Goal: Task Accomplishment & Management: Use online tool/utility

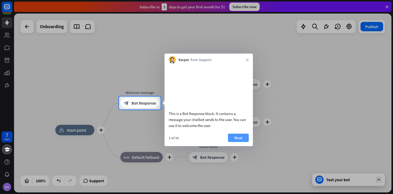
click at [242, 142] on button "Next" at bounding box center [238, 137] width 21 height 8
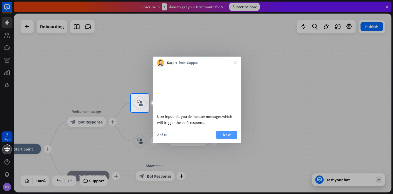
click at [229, 139] on button "Next" at bounding box center [226, 134] width 21 height 8
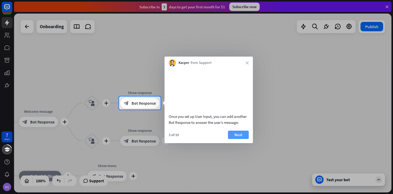
click at [239, 139] on button "Next" at bounding box center [238, 134] width 21 height 8
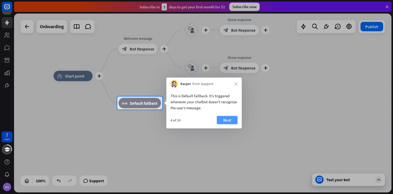
click at [230, 120] on button "Next" at bounding box center [227, 120] width 21 height 8
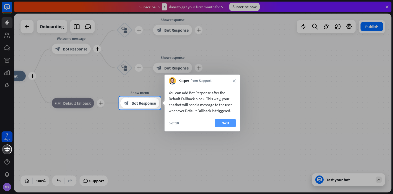
click at [226, 123] on button "Next" at bounding box center [225, 123] width 21 height 8
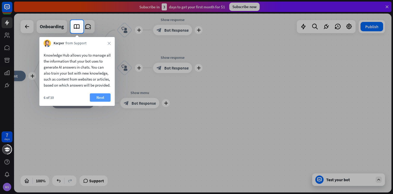
click at [106, 101] on button "Next" at bounding box center [100, 97] width 21 height 8
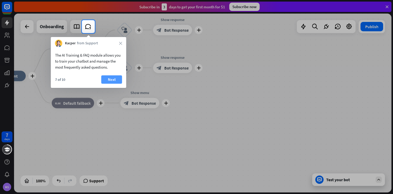
click at [107, 79] on button "Next" at bounding box center [111, 79] width 21 height 8
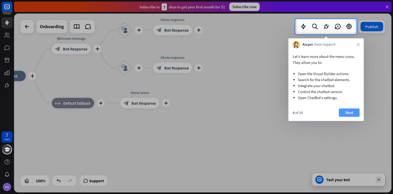
click at [348, 111] on button "Next" at bounding box center [349, 112] width 21 height 8
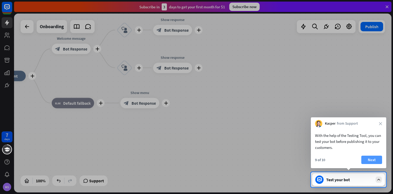
click at [369, 159] on button "Next" at bounding box center [372, 159] width 21 height 8
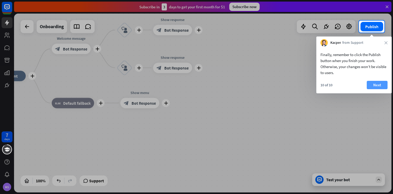
click at [380, 86] on button "Next" at bounding box center [377, 85] width 21 height 8
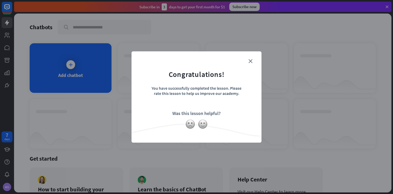
click at [253, 61] on form "Congratulations! You have successfully completed the lesson. Please rate this l…" at bounding box center [196, 89] width 117 height 62
click at [249, 59] on icon "close" at bounding box center [251, 61] width 4 height 4
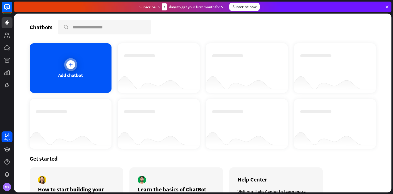
click at [73, 67] on icon at bounding box center [70, 64] width 5 height 5
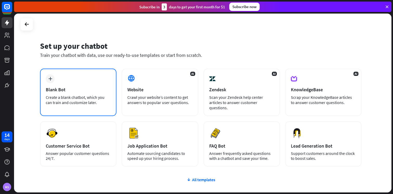
scroll to position [10, 0]
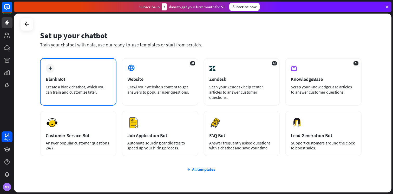
click at [91, 82] on div "plus Blank Bot Create a blank chatbot, which you can train and customize later." at bounding box center [78, 81] width 76 height 47
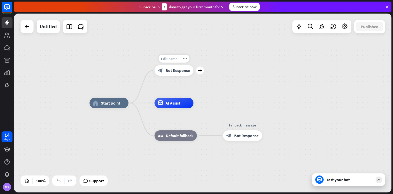
click at [177, 70] on span "Bot Response" at bounding box center [178, 70] width 24 height 5
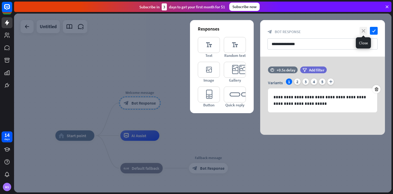
click at [361, 30] on icon "close" at bounding box center [364, 31] width 8 height 8
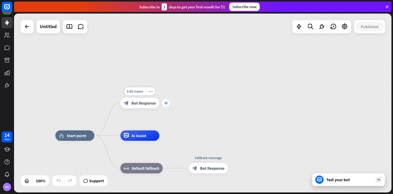
click at [166, 103] on icon "plus" at bounding box center [166, 103] width 4 height 4
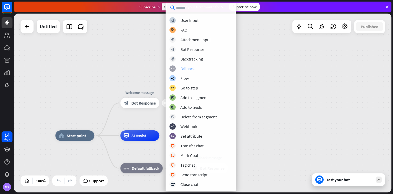
click at [194, 71] on div "Fallback" at bounding box center [188, 68] width 14 height 5
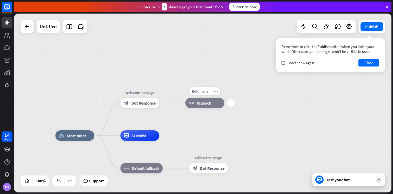
click at [216, 93] on div "more_horiz" at bounding box center [216, 91] width 10 height 8
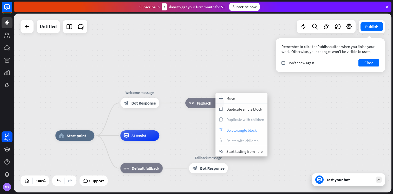
click at [230, 129] on span "Delete single block" at bounding box center [242, 129] width 30 height 5
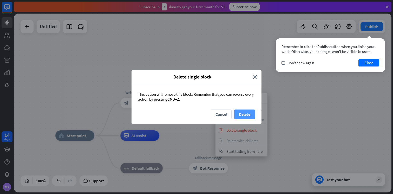
click at [242, 113] on button "Delete" at bounding box center [244, 114] width 21 height 10
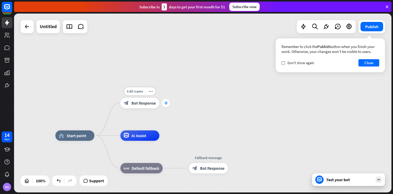
click at [163, 102] on div "plus" at bounding box center [166, 103] width 8 height 8
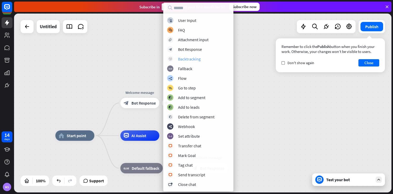
click at [196, 59] on div "Backtracking" at bounding box center [189, 58] width 23 height 5
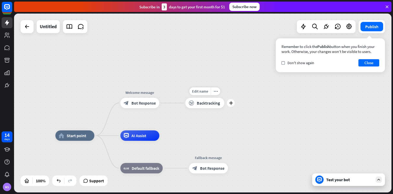
click at [199, 105] on div "block_backtracking Backtracking" at bounding box center [204, 103] width 39 height 10
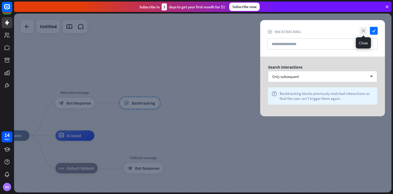
click at [363, 31] on icon "close" at bounding box center [364, 31] width 8 height 8
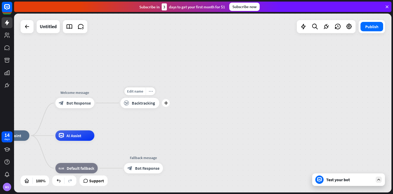
click at [153, 92] on div "more_horiz" at bounding box center [151, 91] width 10 height 8
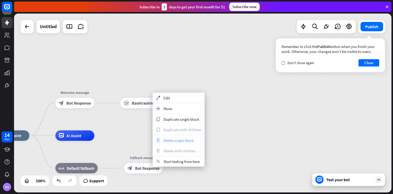
click at [172, 140] on span "Delete single block" at bounding box center [179, 140] width 30 height 5
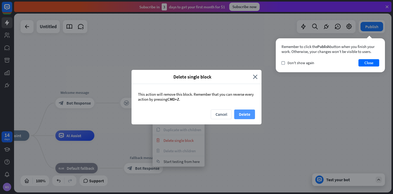
click at [245, 115] on button "Delete" at bounding box center [244, 114] width 21 height 10
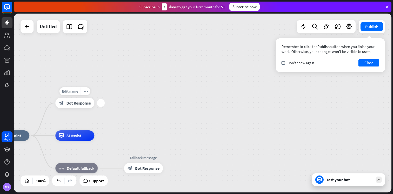
click at [98, 101] on div "plus" at bounding box center [101, 103] width 8 height 8
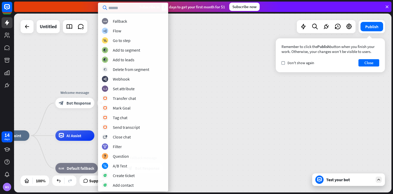
scroll to position [49, 0]
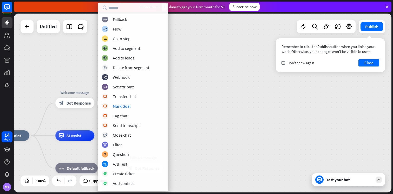
click at [215, 112] on div "home_2 Start point plus Welcome message block_bot_response Bot Response AI Assi…" at bounding box center [203, 103] width 378 height 178
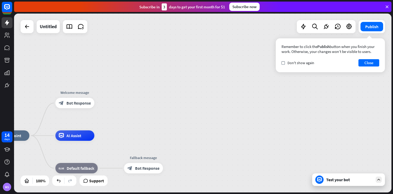
click at [324, 185] on div "Test your bot" at bounding box center [348, 179] width 73 height 12
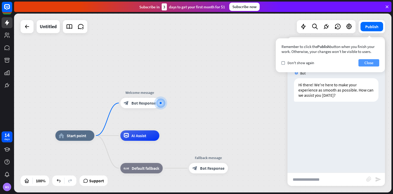
click at [368, 60] on button "Close" at bounding box center [369, 62] width 21 height 7
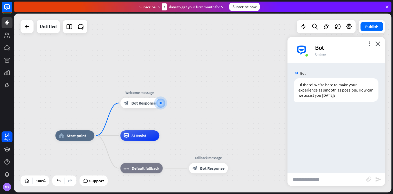
click at [314, 184] on input "text" at bounding box center [327, 178] width 79 height 13
click at [196, 112] on div "home_2 Start point Welcome message block_bot_response Bot Response AI Assist bl…" at bounding box center [203, 103] width 378 height 178
click at [131, 137] on div "AI Assist" at bounding box center [139, 135] width 39 height 10
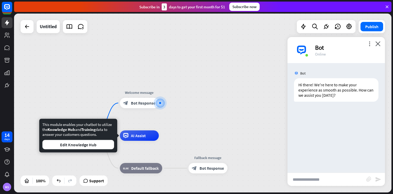
click at [114, 124] on div "This module enables your chatbot to utilize the Knowledge Hub and Training data…" at bounding box center [78, 136] width 78 height 34
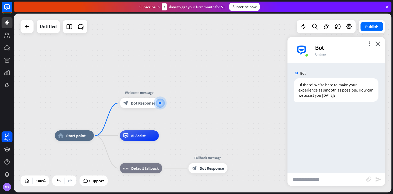
click at [103, 113] on div "home_2 Start point Edit name more_horiz Welcome message block_bot_response Bot …" at bounding box center [203, 103] width 378 height 178
click at [380, 43] on icon "close" at bounding box center [378, 43] width 5 height 5
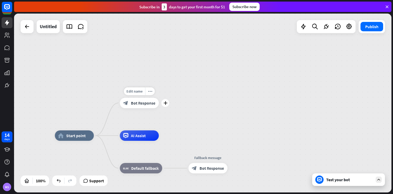
click at [141, 100] on div "block_bot_response Bot Response" at bounding box center [139, 103] width 39 height 10
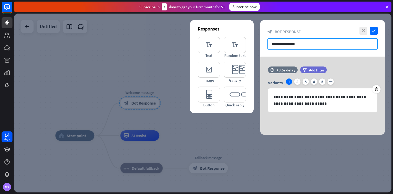
click at [299, 47] on input "**********" at bounding box center [323, 43] width 110 height 11
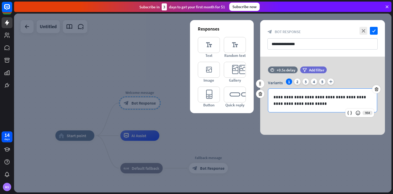
click at [316, 103] on p "**********" at bounding box center [323, 100] width 98 height 13
click at [264, 147] on div at bounding box center [203, 103] width 378 height 178
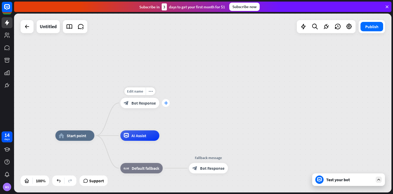
click at [169, 105] on div "plus" at bounding box center [166, 103] width 8 height 8
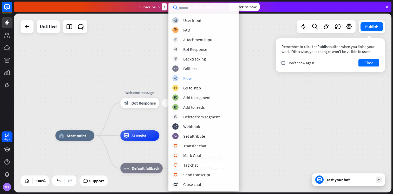
click at [194, 75] on div "builder_tree Flow" at bounding box center [203, 78] width 62 height 6
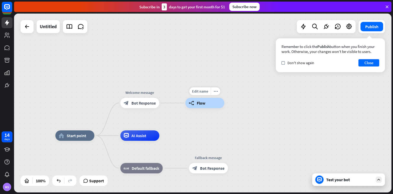
click at [205, 103] on span "Flow" at bounding box center [201, 102] width 9 height 5
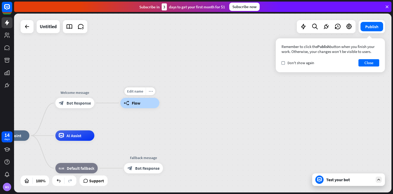
click at [152, 92] on icon "more_horiz" at bounding box center [151, 91] width 4 height 4
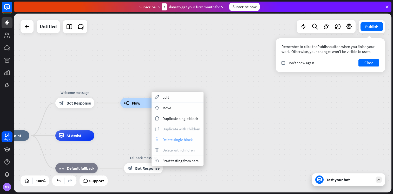
click at [183, 139] on span "Delete single block" at bounding box center [178, 139] width 30 height 5
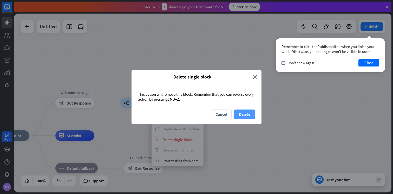
click at [248, 112] on button "Delete" at bounding box center [244, 114] width 21 height 10
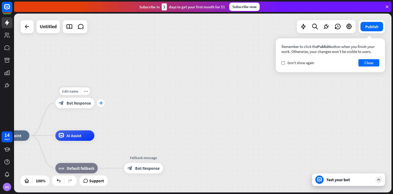
click at [99, 104] on icon "plus" at bounding box center [101, 103] width 4 height 4
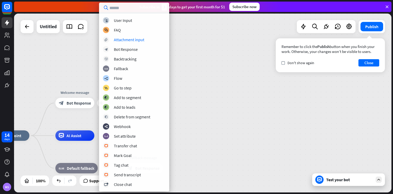
click at [73, 46] on div "home_2 Start point plus Welcome message block_bot_response Bot Response AI Assi…" at bounding box center [203, 103] width 378 height 178
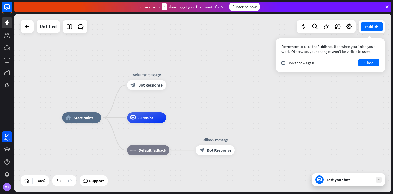
drag, startPoint x: 75, startPoint y: 62, endPoint x: 146, endPoint y: 45, distance: 73.0
click at [146, 45] on div "home_2 Start point Welcome message block_bot_response Bot Response AI Assist bl…" at bounding box center [203, 103] width 378 height 178
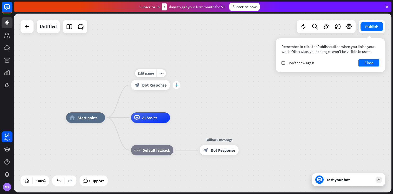
click at [176, 85] on icon "plus" at bounding box center [177, 85] width 4 height 4
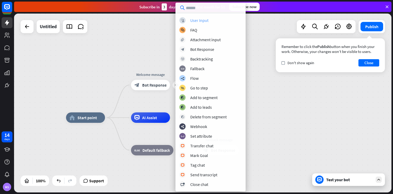
click at [214, 23] on div "block_user_input User Input" at bounding box center [211, 20] width 62 height 6
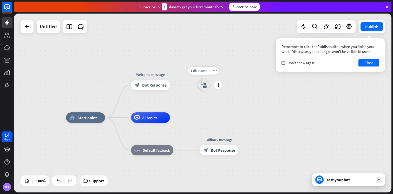
click at [202, 84] on icon "block_user_input" at bounding box center [204, 85] width 6 height 6
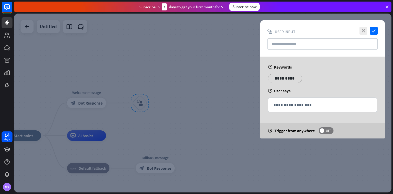
click at [217, 89] on div at bounding box center [203, 103] width 378 height 178
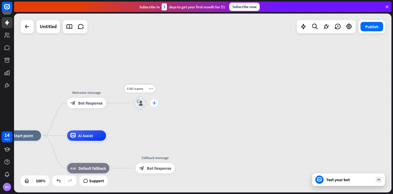
click at [152, 101] on icon "plus" at bounding box center [154, 103] width 4 height 4
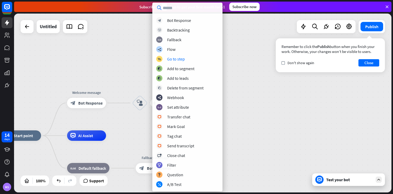
click at [237, 61] on div "home_2 Start point Welcome message block_bot_response Bot Response plus block_u…" at bounding box center [203, 103] width 378 height 178
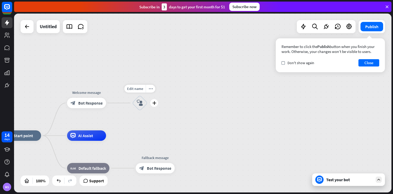
click at [140, 103] on icon "block_user_input" at bounding box center [140, 103] width 6 height 6
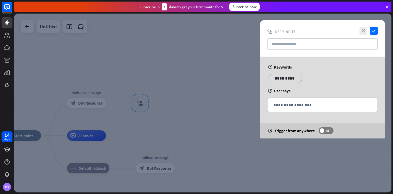
click at [233, 107] on div at bounding box center [203, 103] width 378 height 178
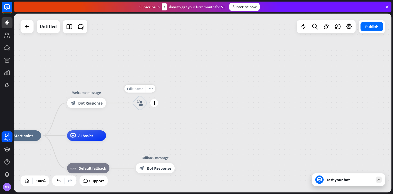
click at [150, 88] on icon "more_horiz" at bounding box center [151, 89] width 4 height 4
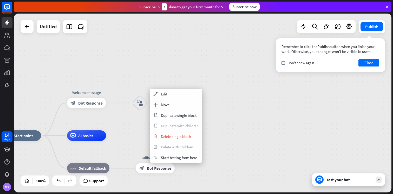
click at [189, 76] on div "home_2 Start point Welcome message block_bot_response Bot Response block_user_i…" at bounding box center [203, 103] width 378 height 178
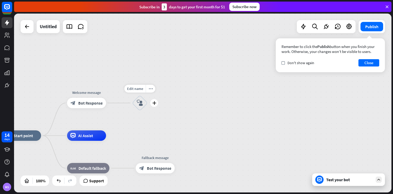
click at [142, 105] on icon "block_user_input" at bounding box center [140, 103] width 6 height 6
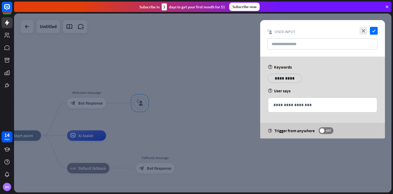
click at [194, 104] on div at bounding box center [203, 103] width 378 height 178
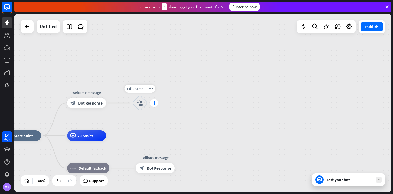
click at [156, 105] on div "plus" at bounding box center [154, 103] width 8 height 8
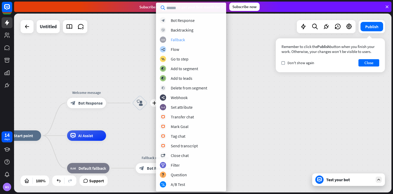
click at [183, 39] on div "Fallback" at bounding box center [178, 39] width 14 height 5
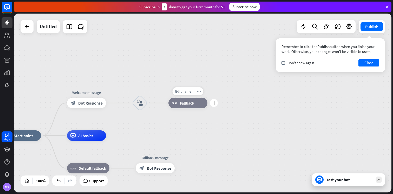
click at [198, 92] on icon "more_horiz" at bounding box center [199, 91] width 4 height 4
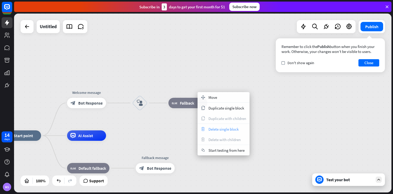
click at [216, 128] on span "Delete single block" at bounding box center [224, 128] width 30 height 5
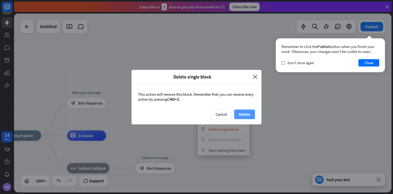
click at [246, 117] on button "Delete" at bounding box center [244, 114] width 21 height 10
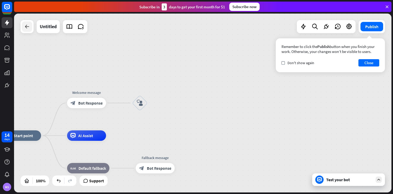
click at [30, 27] on icon at bounding box center [27, 26] width 6 height 6
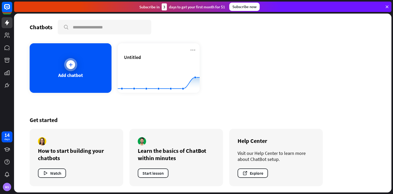
click at [61, 69] on div "Add chatbot" at bounding box center [71, 67] width 82 height 49
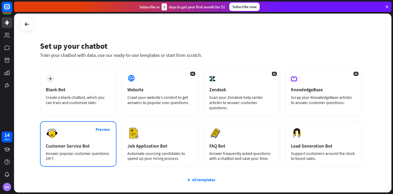
click at [84, 140] on div "Preview Customer Service Bot Answer popular customer questions 24/7." at bounding box center [78, 143] width 76 height 45
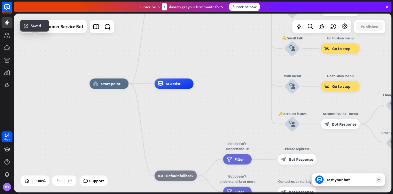
drag, startPoint x: 232, startPoint y: 66, endPoint x: 228, endPoint y: 146, distance: 80.0
click at [228, 145] on div "home_2 Start point Welcome message block_bot_response Bot Response 🔙 Main menu …" at bounding box center [203, 103] width 378 height 178
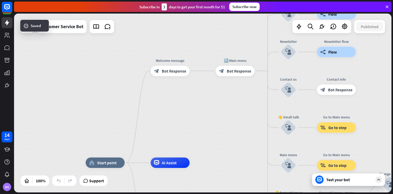
drag, startPoint x: 229, startPoint y: 115, endPoint x: 229, endPoint y: 122, distance: 7.0
click at [229, 121] on div "home_2 Start point Welcome message block_bot_response Bot Response 🔙 Main menu …" at bounding box center [203, 103] width 378 height 178
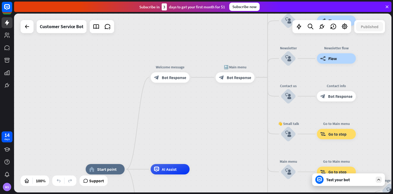
click at [331, 181] on div "Test your bot" at bounding box center [349, 179] width 47 height 5
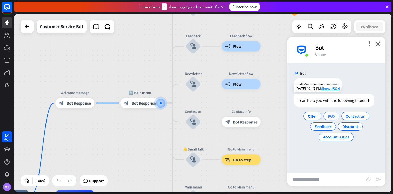
click at [333, 114] on span "FAQ" at bounding box center [331, 115] width 7 height 5
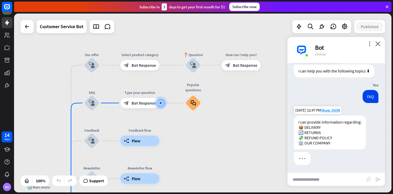
scroll to position [30, 0]
click at [322, 180] on input "text" at bounding box center [327, 178] width 79 height 13
click at [194, 99] on div "block_faq" at bounding box center [193, 103] width 16 height 16
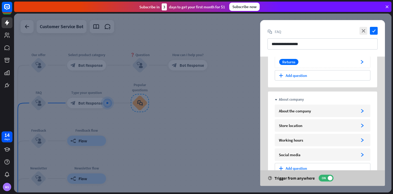
scroll to position [103, 0]
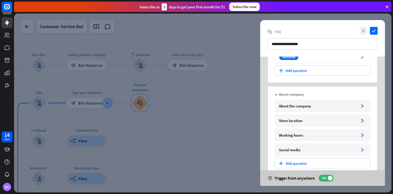
click at [366, 31] on icon "close" at bounding box center [364, 31] width 8 height 8
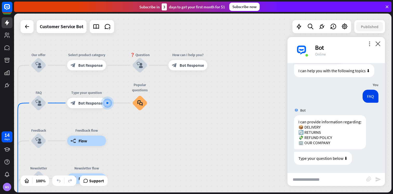
click at [310, 179] on input "text" at bounding box center [327, 178] width 79 height 13
type input "*********"
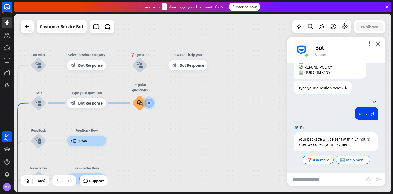
scroll to position [100, 0]
click at [354, 159] on span "🔙 Main menu" at bounding box center [353, 159] width 25 height 5
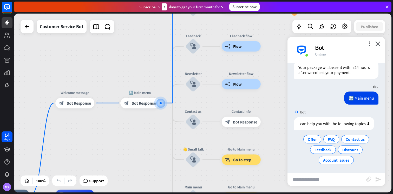
scroll to position [172, 0]
click at [227, 65] on div "home_2 Start point Welcome message block_bot_response Bot Response 🔙 Main menu …" at bounding box center [203, 103] width 378 height 178
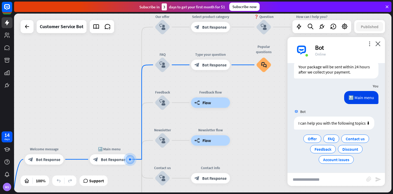
drag, startPoint x: 274, startPoint y: 60, endPoint x: 233, endPoint y: 145, distance: 94.0
click at [233, 143] on div "home_2 Start point Welcome message block_bot_response Bot Response 🔙 Main menu …" at bounding box center [203, 103] width 378 height 178
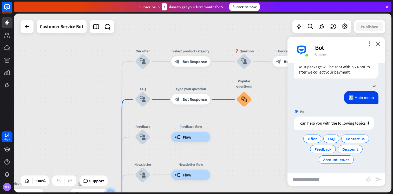
drag, startPoint x: 237, startPoint y: 121, endPoint x: 216, endPoint y: 131, distance: 23.5
click at [216, 131] on div "home_2 Start point Welcome message block_bot_response Bot Response 🔙 Main menu …" at bounding box center [203, 103] width 378 height 178
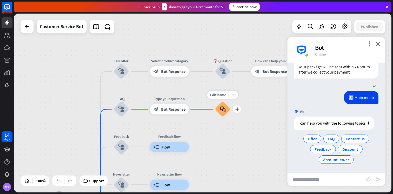
click at [220, 108] on icon "block_faq" at bounding box center [222, 109] width 5 height 6
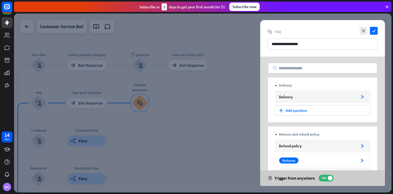
click at [188, 99] on div at bounding box center [203, 103] width 378 height 178
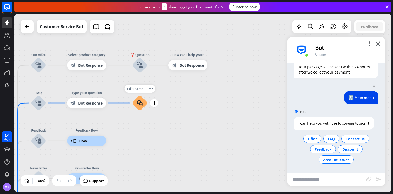
click at [143, 102] on icon "block_faq" at bounding box center [139, 103] width 5 height 6
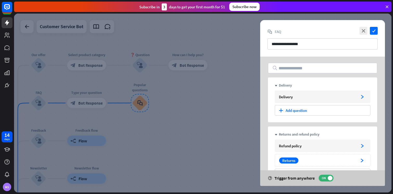
click at [231, 94] on div at bounding box center [203, 103] width 378 height 178
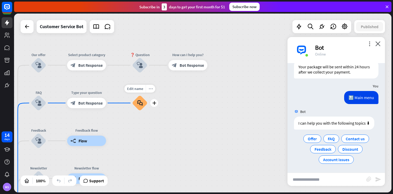
click at [150, 91] on div "more_horiz" at bounding box center [151, 89] width 10 height 8
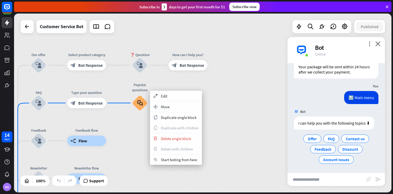
click at [140, 141] on div "home_2 Start point Welcome message block_bot_response Bot Response 🔙 Main menu …" at bounding box center [203, 103] width 378 height 178
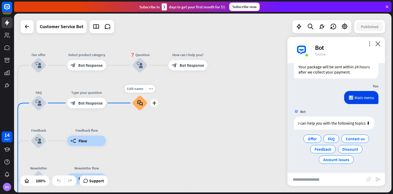
click at [138, 106] on div "block_faq" at bounding box center [140, 103] width 16 height 16
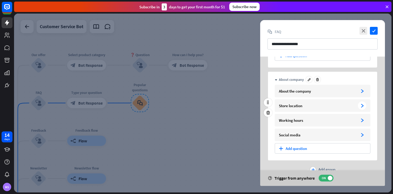
scroll to position [131, 0]
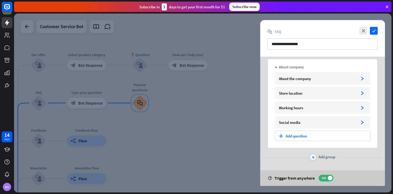
click at [223, 161] on div at bounding box center [203, 103] width 378 height 178
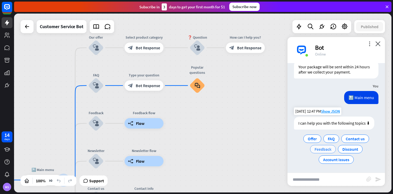
click at [322, 148] on span "Feedback" at bounding box center [323, 148] width 17 height 5
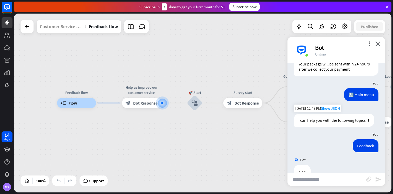
scroll to position [188, 0]
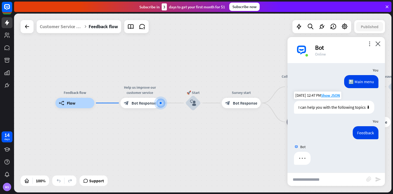
click at [319, 179] on input "text" at bounding box center [327, 178] width 79 height 13
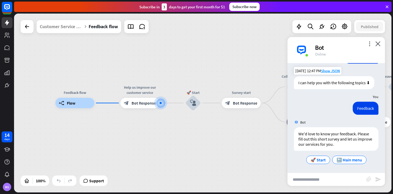
scroll to position [213, 0]
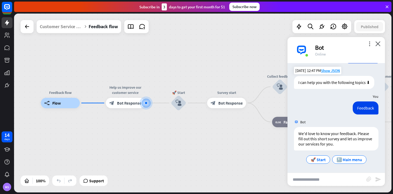
drag, startPoint x: 221, startPoint y: 129, endPoint x: 143, endPoint y: 144, distance: 79.2
click at [143, 144] on div "Feedback flow builder_tree Flow Help us improve our customer service block_bot_…" at bounding box center [229, 192] width 377 height 178
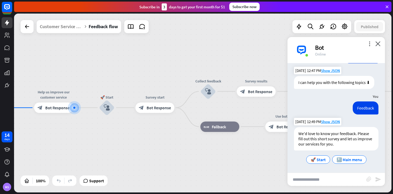
drag, startPoint x: 320, startPoint y: 162, endPoint x: 342, endPoint y: 150, distance: 25.0
click at [341, 152] on div "We'd love to know your feedback. Please fill out this short survey and let us i…" at bounding box center [336, 146] width 85 height 38
click at [348, 144] on div "We'd love to know your feedback. Please fill out this short survey and let us i…" at bounding box center [336, 138] width 85 height 23
click at [320, 161] on span "🚀 Start" at bounding box center [318, 159] width 15 height 5
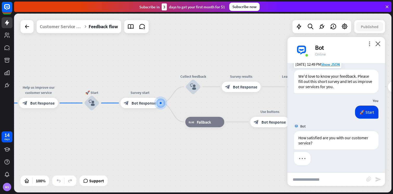
scroll to position [270, 0]
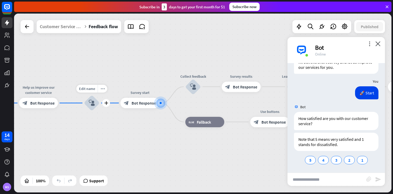
click at [86, 102] on div "block_user_input" at bounding box center [92, 103] width 16 height 16
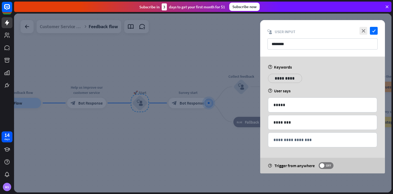
click at [219, 57] on div at bounding box center [203, 103] width 378 height 178
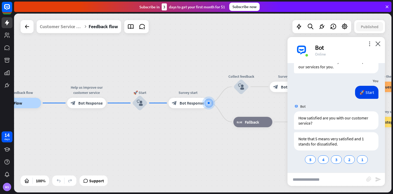
click at [334, 177] on input "text" at bounding box center [327, 178] width 79 height 13
type input "*********"
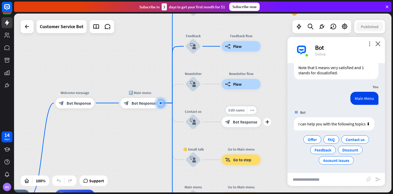
scroll to position [361, 0]
click at [355, 149] on span "Discount" at bounding box center [351, 148] width 16 height 5
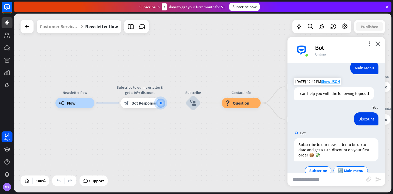
scroll to position [402, 0]
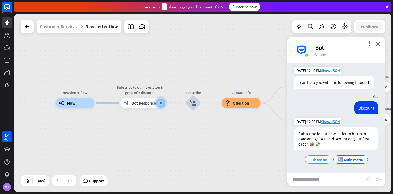
click at [326, 160] on span "Subscribe" at bounding box center [319, 159] width 18 height 5
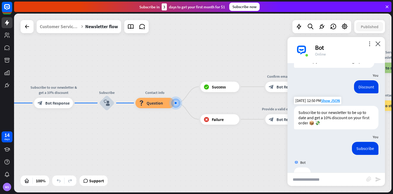
scroll to position [439, 0]
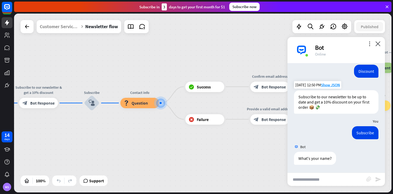
click at [333, 180] on input "text" at bounding box center [327, 178] width 79 height 13
type input "****"
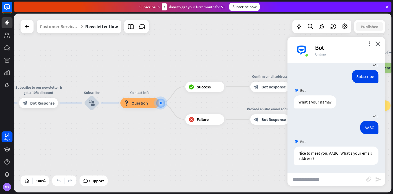
scroll to position [495, 0]
click at [323, 178] on input "text" at bounding box center [327, 178] width 79 height 13
click at [141, 107] on div "block_question Question" at bounding box center [139, 103] width 39 height 10
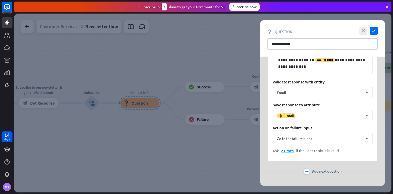
scroll to position [181, 0]
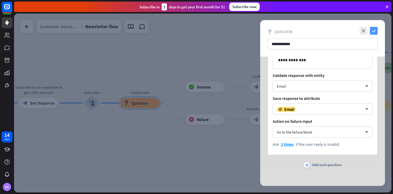
click at [375, 32] on icon "check" at bounding box center [374, 31] width 8 height 8
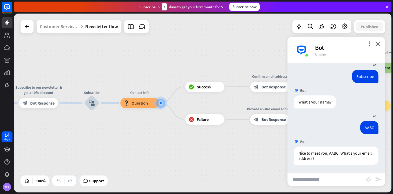
click at [322, 180] on input "text" at bounding box center [327, 178] width 79 height 13
type input "****"
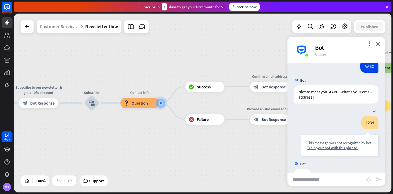
scroll to position [573, 0]
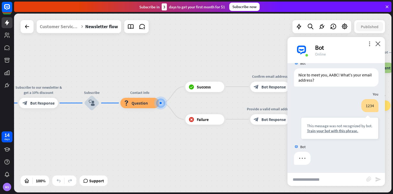
click at [322, 180] on input "text" at bounding box center [327, 178] width 79 height 13
type input "***"
type input "**********"
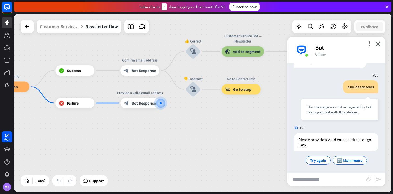
scroll to position [670, 0]
click at [236, 91] on span "Go to step" at bounding box center [242, 89] width 18 height 5
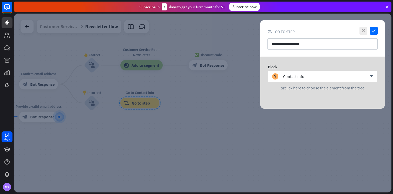
click at [226, 113] on div at bounding box center [203, 103] width 378 height 178
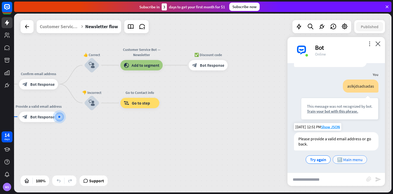
click at [347, 157] on span "🔙 Main menu" at bounding box center [349, 159] width 25 height 5
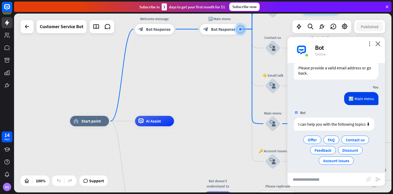
scroll to position [742, 0]
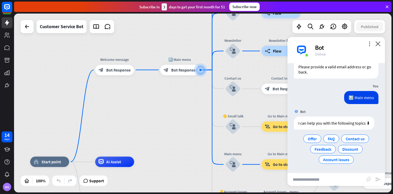
drag, startPoint x: 81, startPoint y: 104, endPoint x: 152, endPoint y: 106, distance: 71.0
click at [151, 106] on div "home_2 Start point Welcome message block_bot_response Bot Response 🔙 Main menu …" at bounding box center [203, 103] width 378 height 178
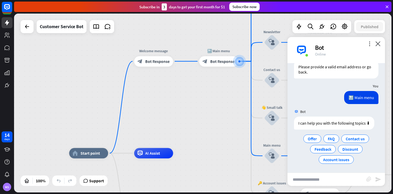
drag, startPoint x: 152, startPoint y: 106, endPoint x: 173, endPoint y: 87, distance: 27.5
click at [173, 92] on div "home_2 Start point Welcome message block_bot_response Bot Response 🔙 Main menu …" at bounding box center [203, 103] width 378 height 178
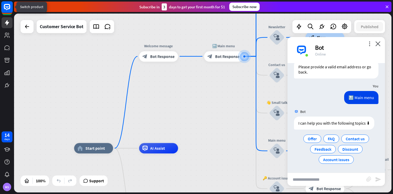
click at [8, 11] on rect at bounding box center [6, 6] width 11 height 11
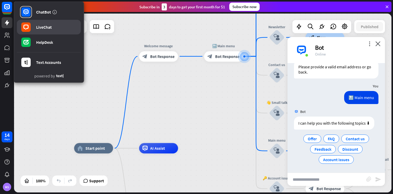
click at [36, 29] on div "LiveChat" at bounding box center [44, 26] width 16 height 5
